Goal: Task Accomplishment & Management: Use online tool/utility

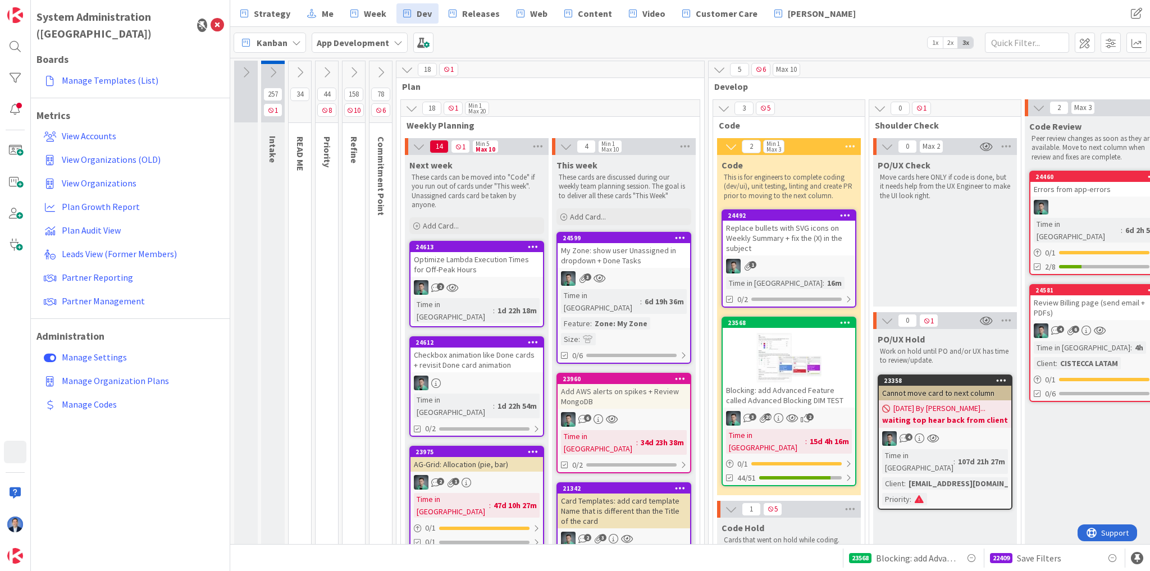
click at [292, 38] on icon at bounding box center [296, 42] width 9 height 9
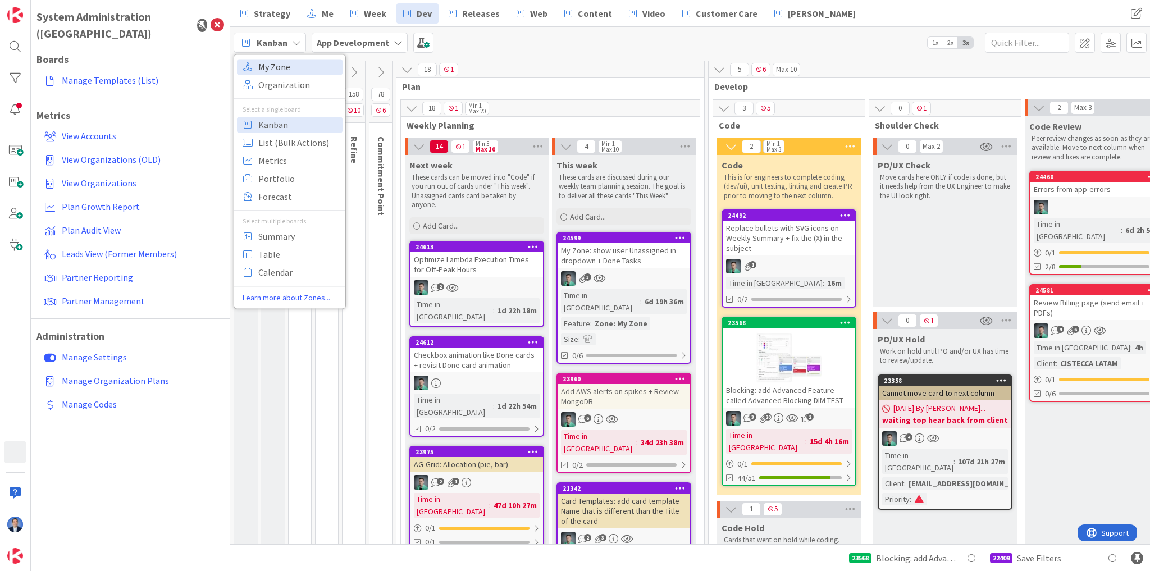
click at [303, 63] on span "My Zone" at bounding box center [298, 66] width 81 height 17
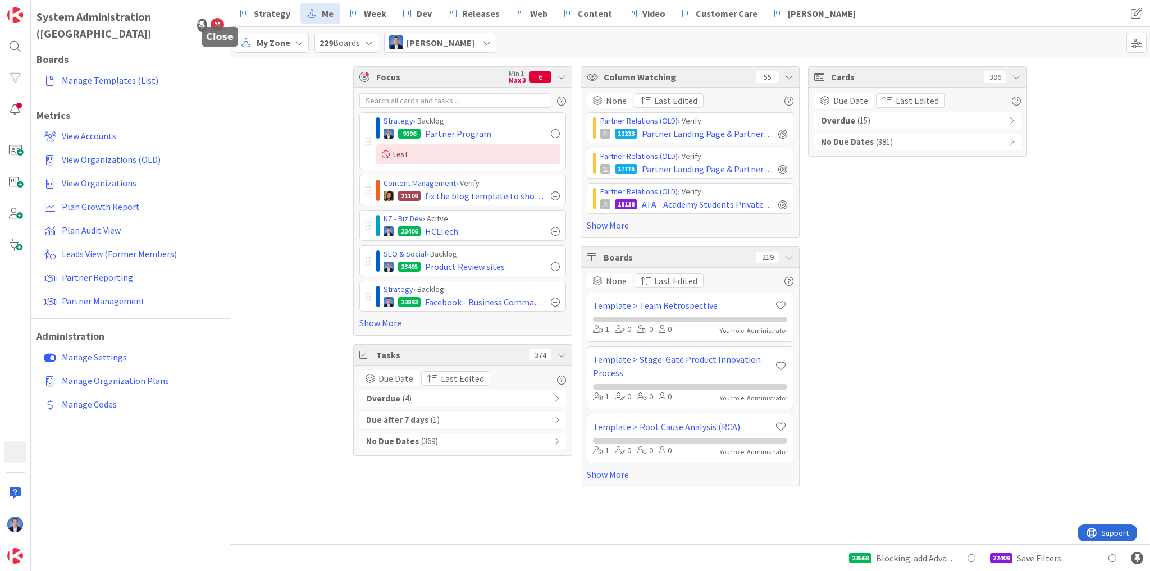
click at [218, 19] on icon at bounding box center [217, 25] width 13 height 13
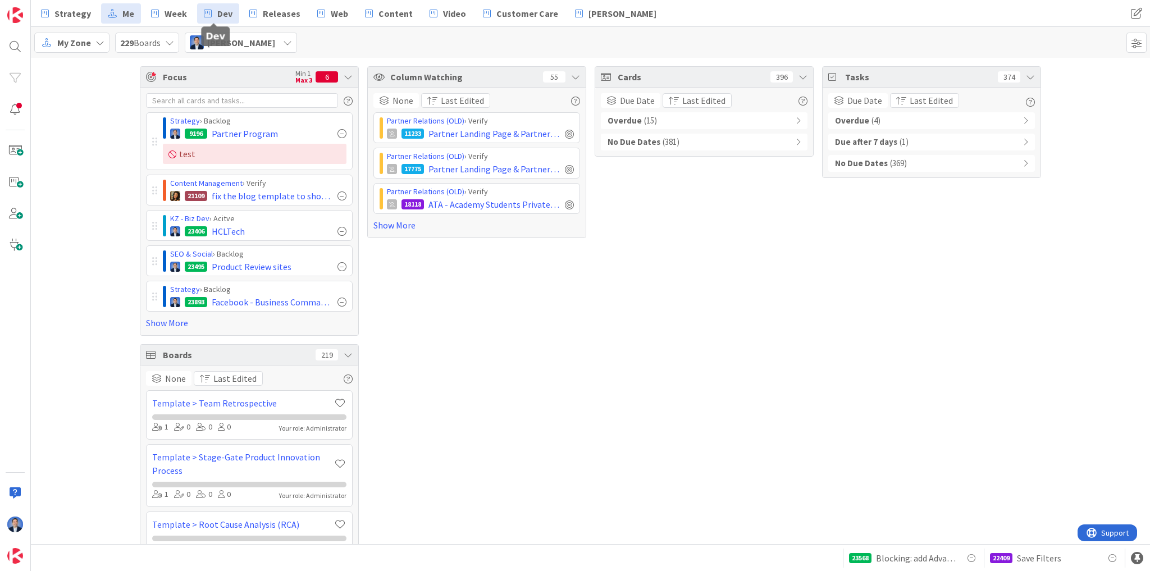
click at [219, 13] on span "Dev" at bounding box center [224, 13] width 15 height 13
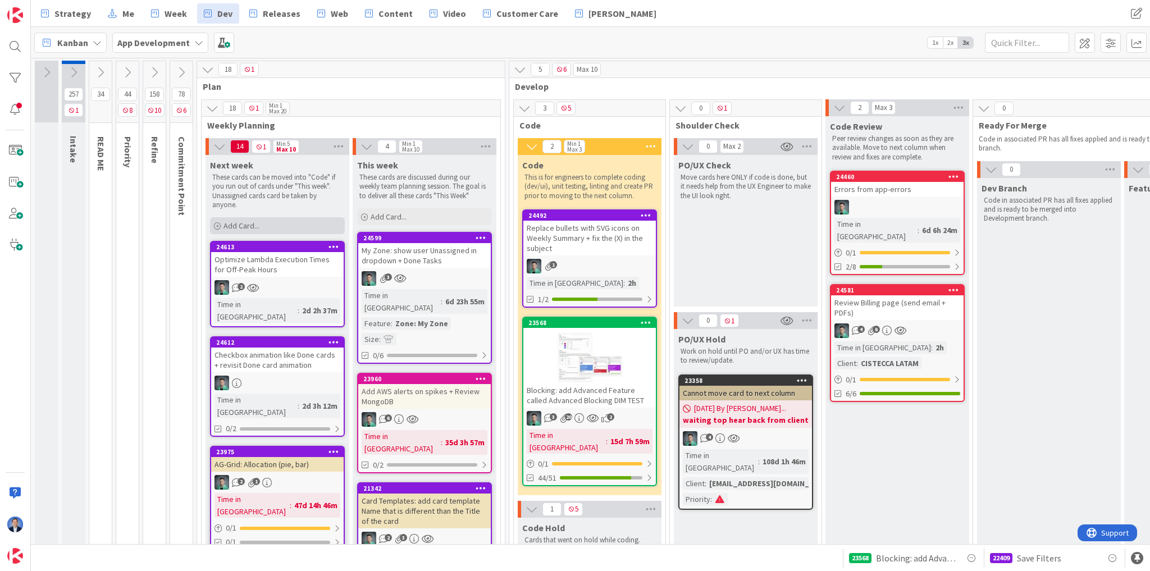
click at [249, 223] on span "Add Card..." at bounding box center [242, 226] width 36 height 10
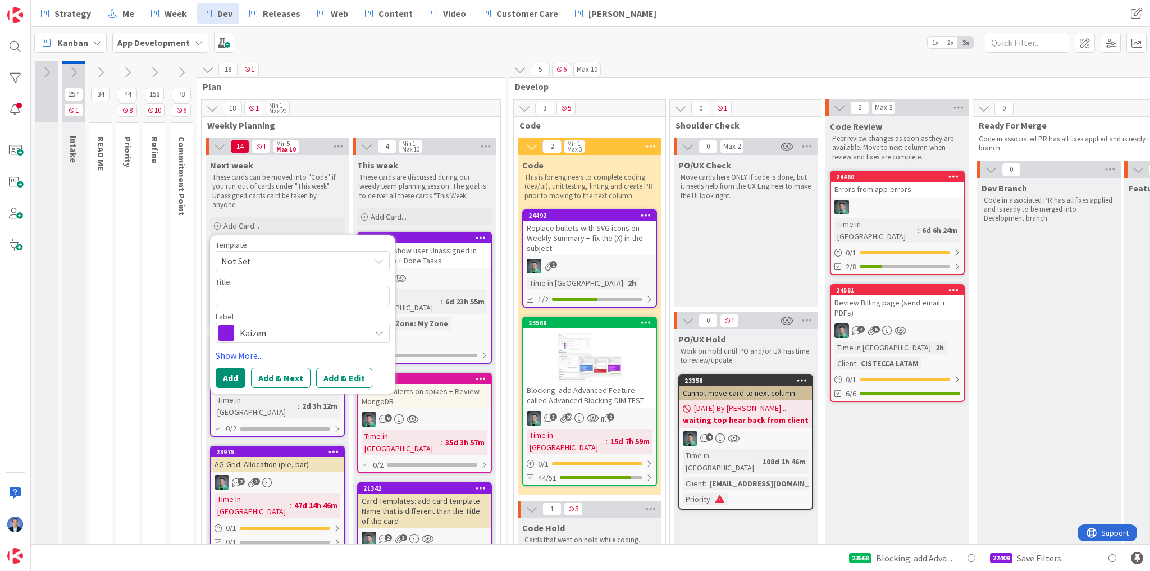
type textarea "x"
type textarea "L"
type textarea "x"
type textarea "Li"
type textarea "x"
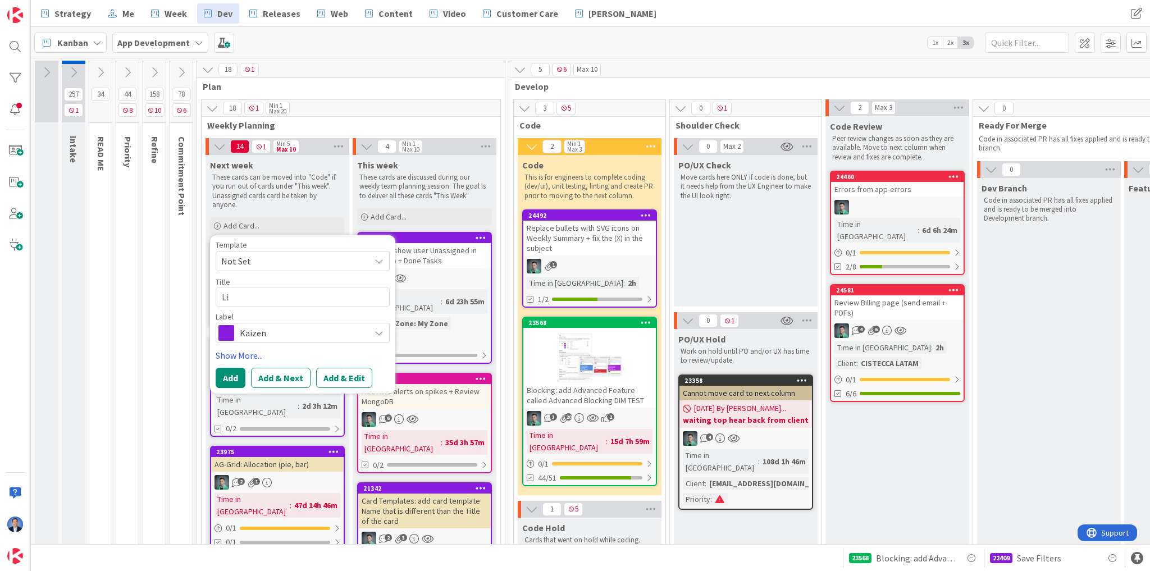
type textarea "[PERSON_NAME]"
type textarea "x"
type textarea "Link"
type textarea "x"
type textarea "Link"
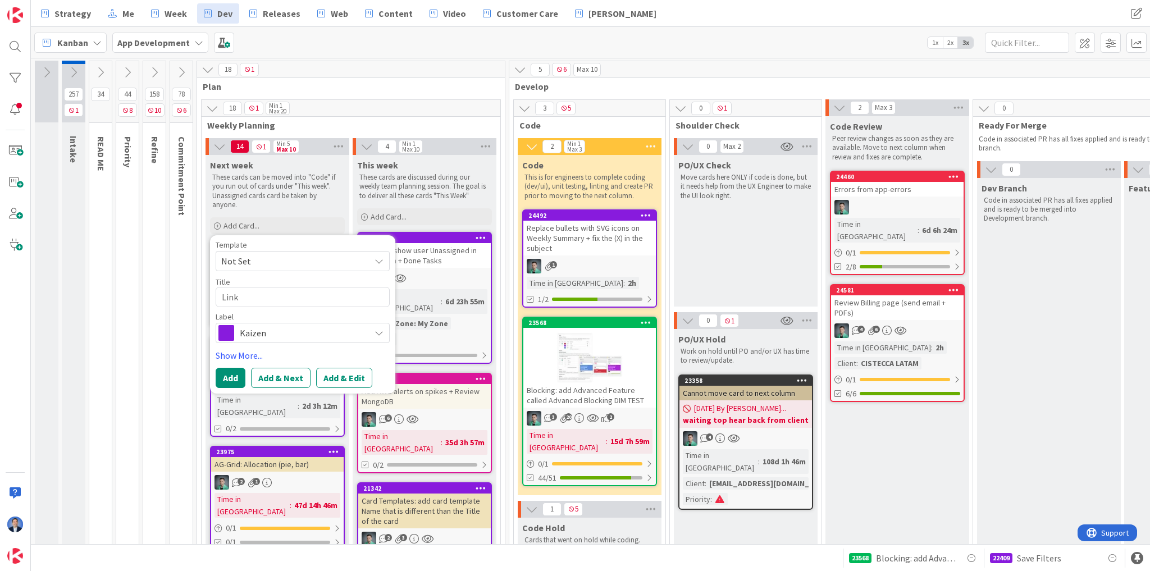
type textarea "x"
type textarea "Link i"
type textarea "x"
type textarea "Link is"
type textarea "x"
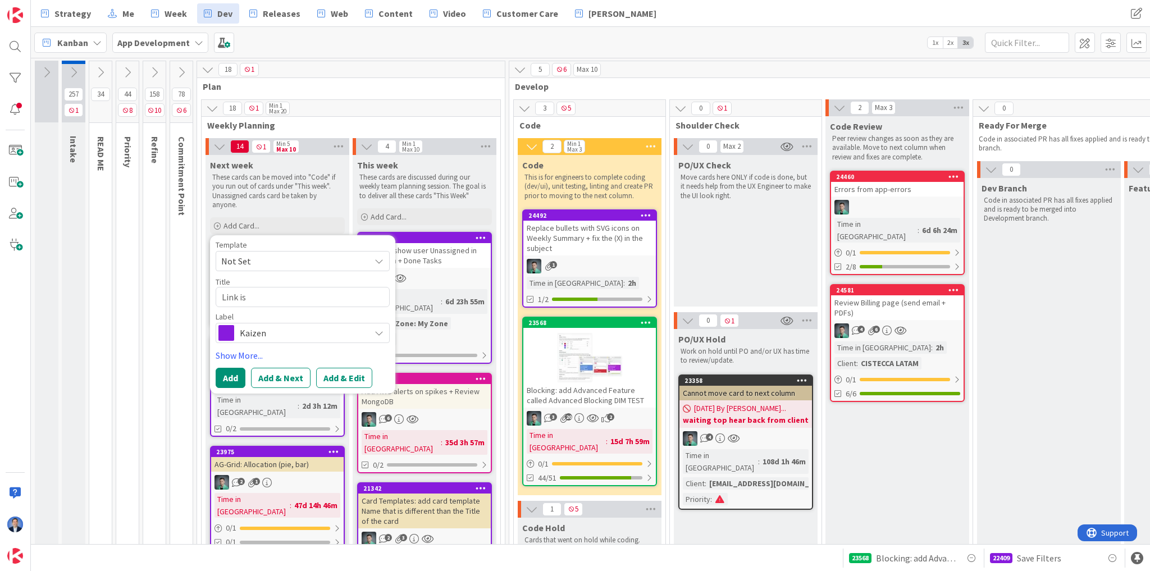
type textarea "Link iss"
type textarea "x"
type textarea "Link issu"
type textarea "x"
type textarea "Link issue"
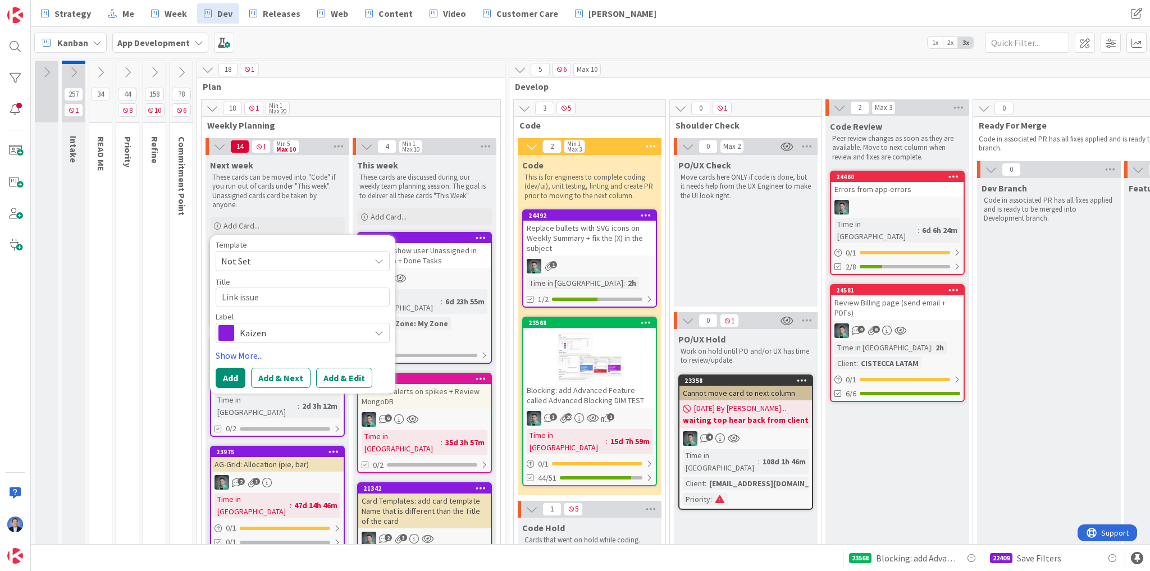
type textarea "x"
type textarea "Link issue"
type textarea "x"
type textarea "Link issue J"
type textarea "x"
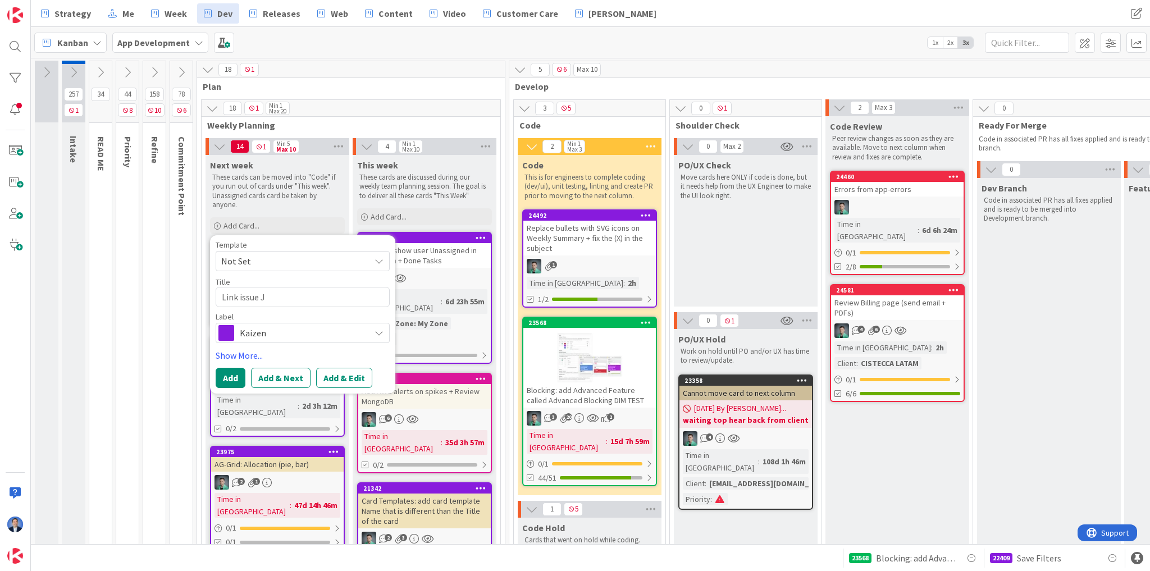
type textarea "Link issue [PERSON_NAME]"
type textarea "x"
type textarea "Link issue Joh"
type textarea "x"
type textarea "Link issue [PERSON_NAME]"
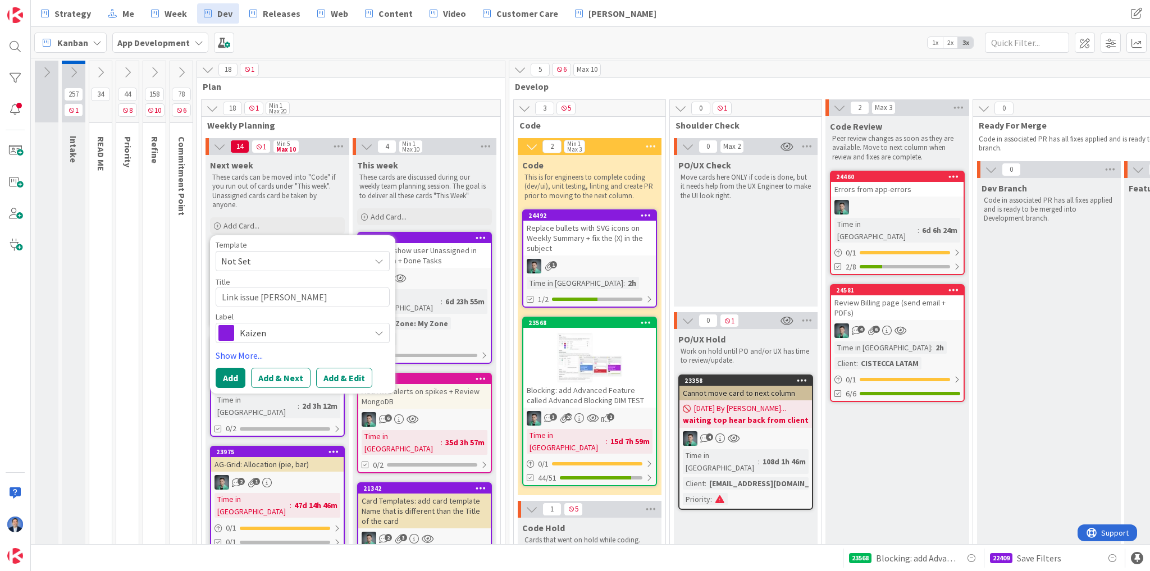
type textarea "x"
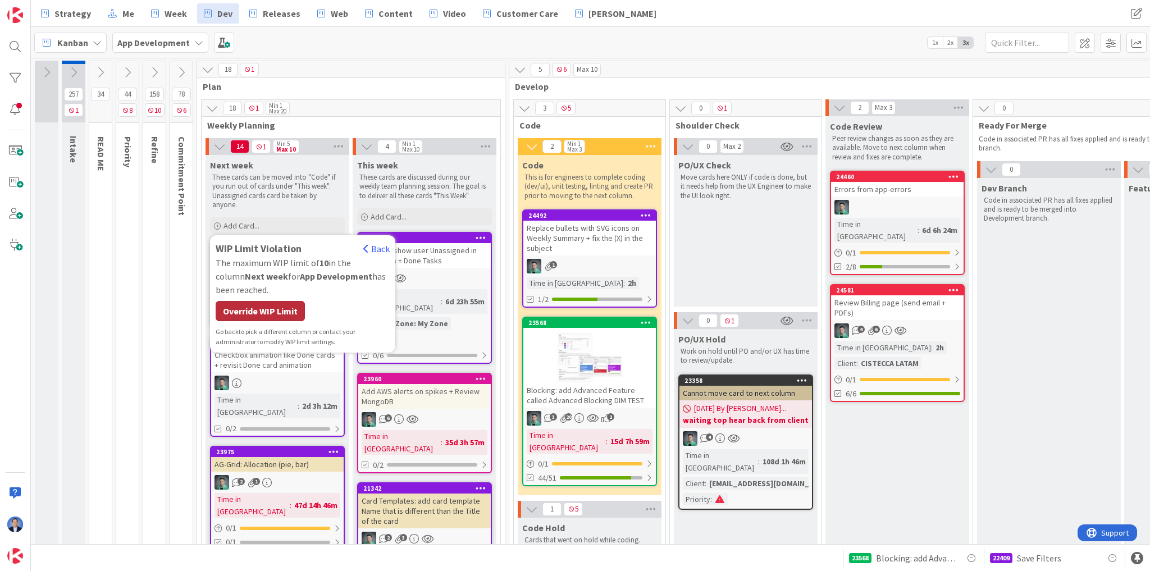
click at [264, 307] on div "Override WIP Limit" at bounding box center [260, 311] width 89 height 20
